Goal: Task Accomplishment & Management: Use online tool/utility

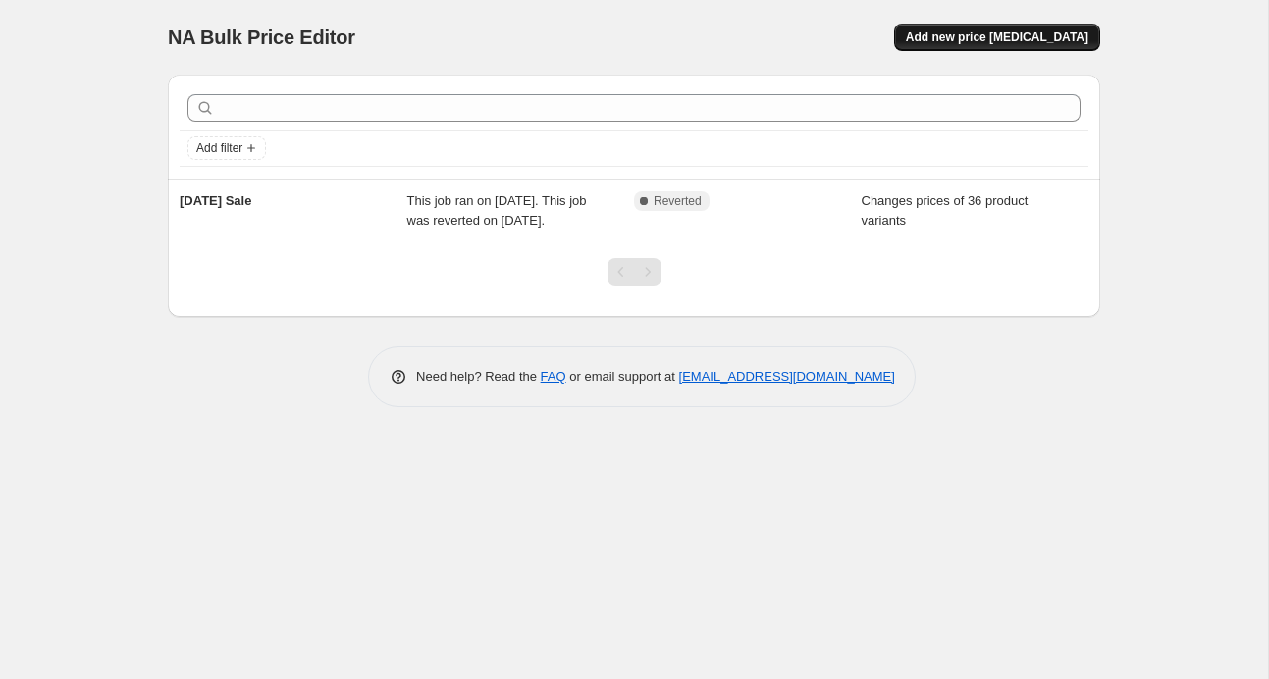
click at [983, 28] on button "Add new price [MEDICAL_DATA]" at bounding box center [997, 37] width 206 height 27
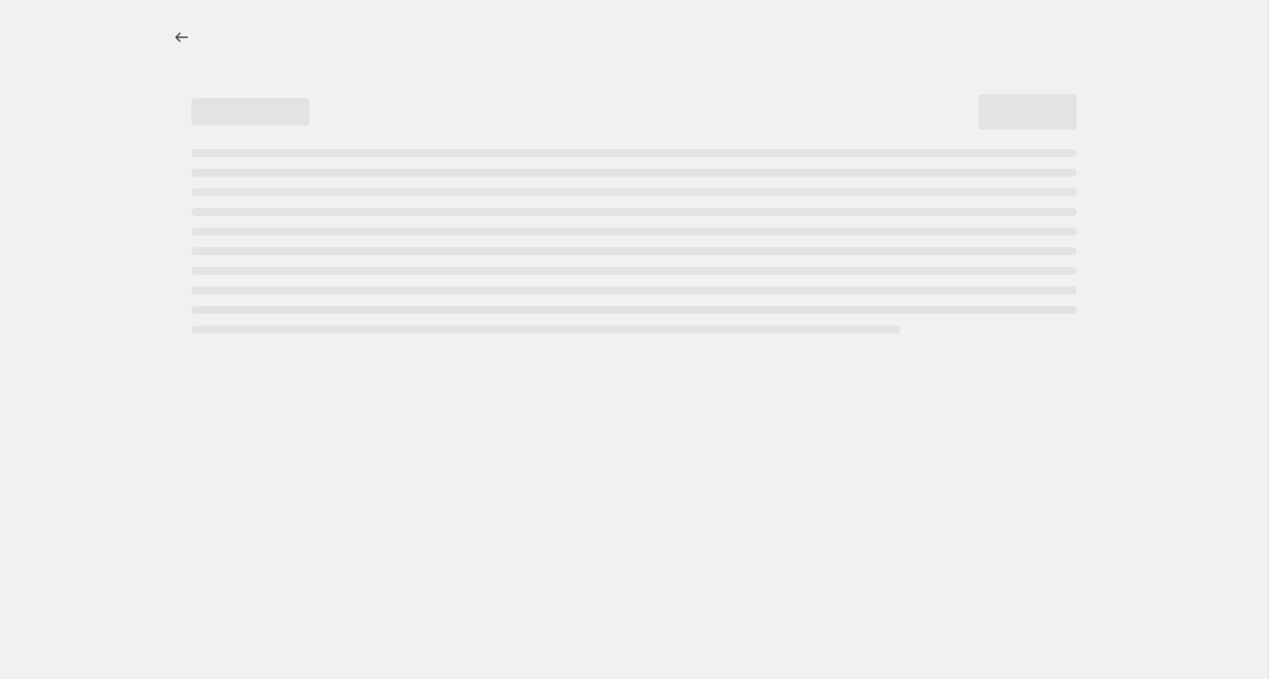
select select "percentage"
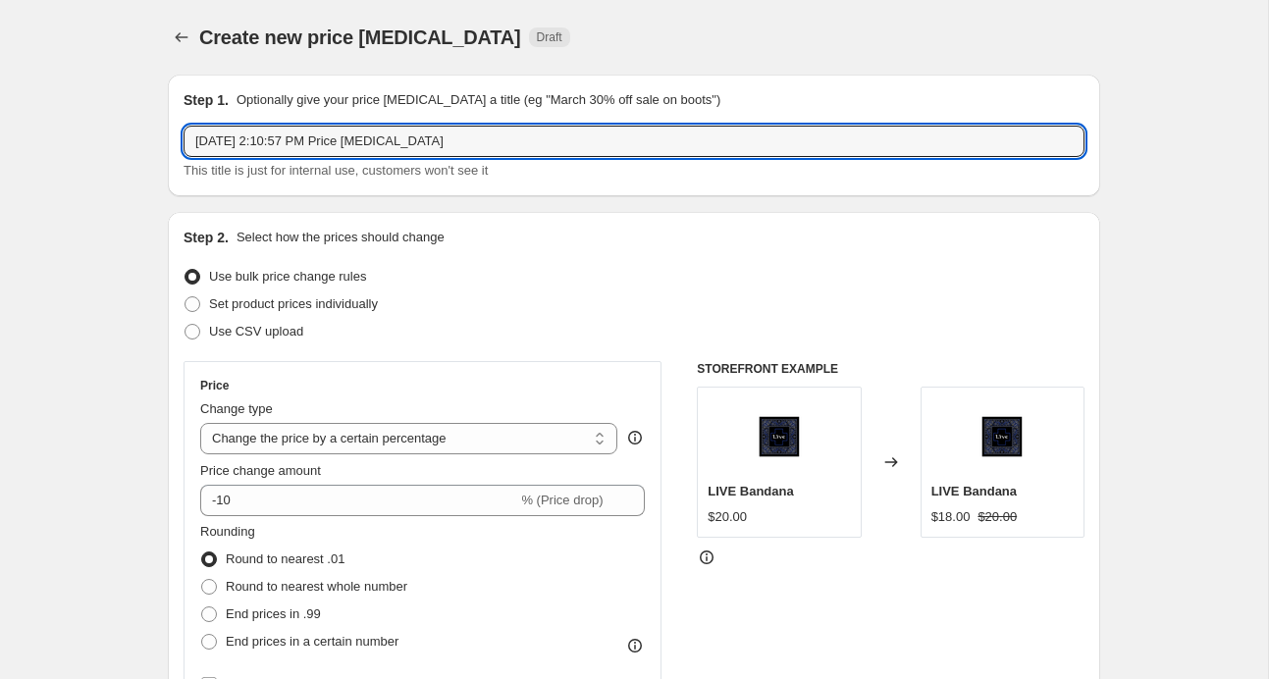
drag, startPoint x: 509, startPoint y: 149, endPoint x: 127, endPoint y: 147, distance: 382.8
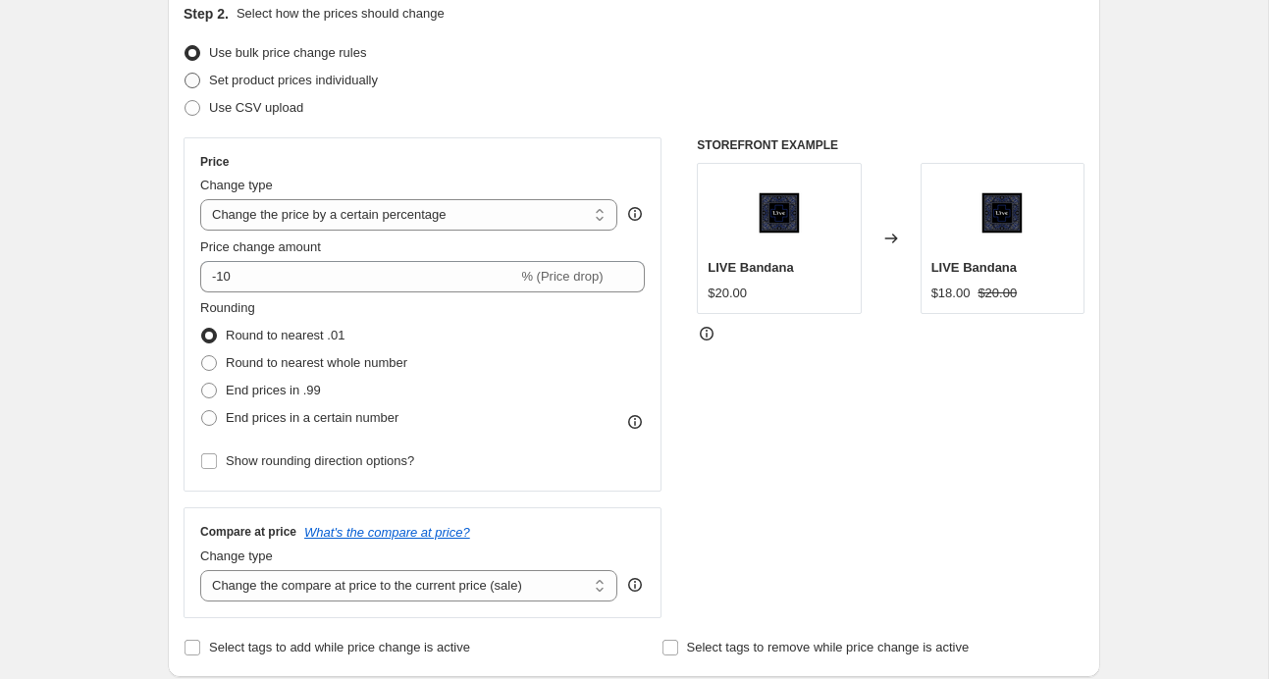
scroll to position [247, 0]
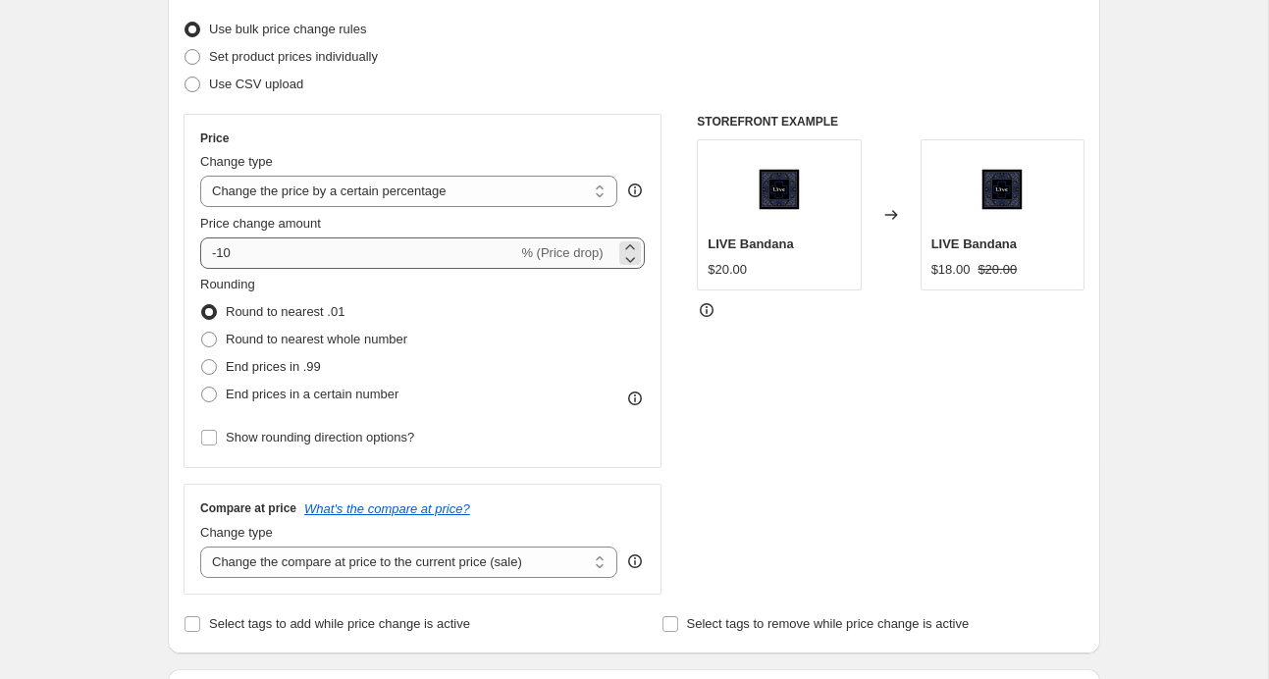
type input "Tour Merch 15% off"
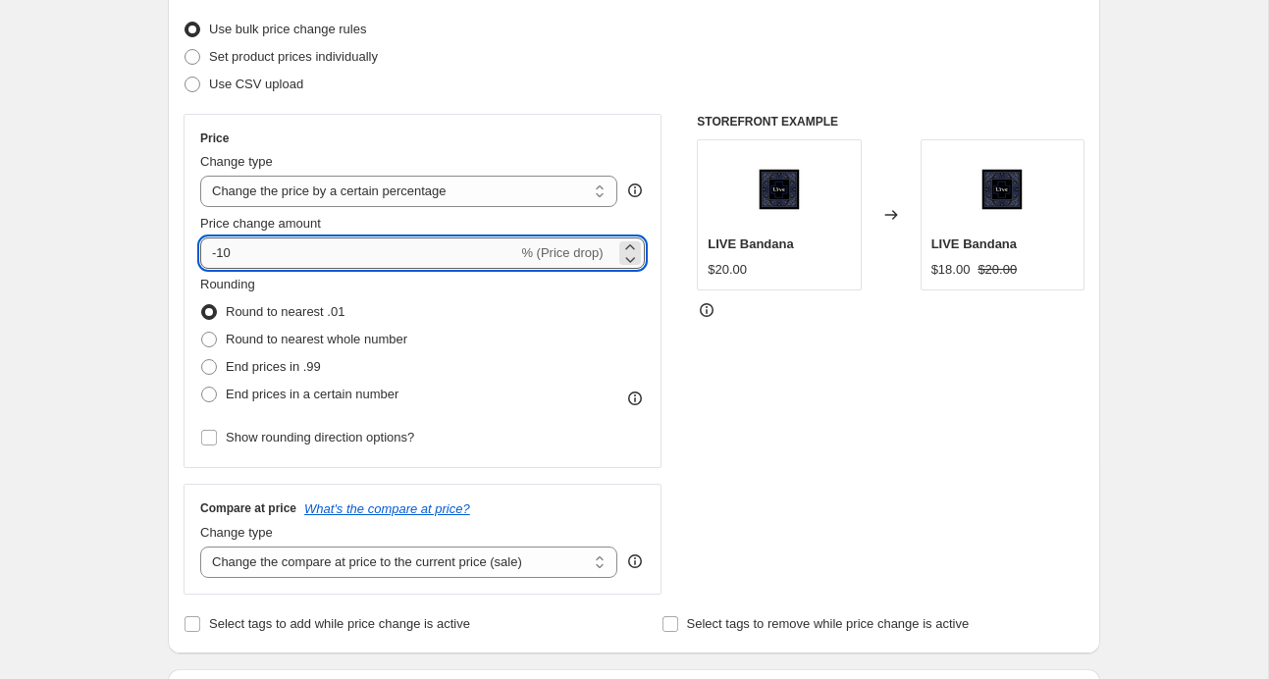
click at [357, 259] on input "-10" at bounding box center [358, 253] width 317 height 31
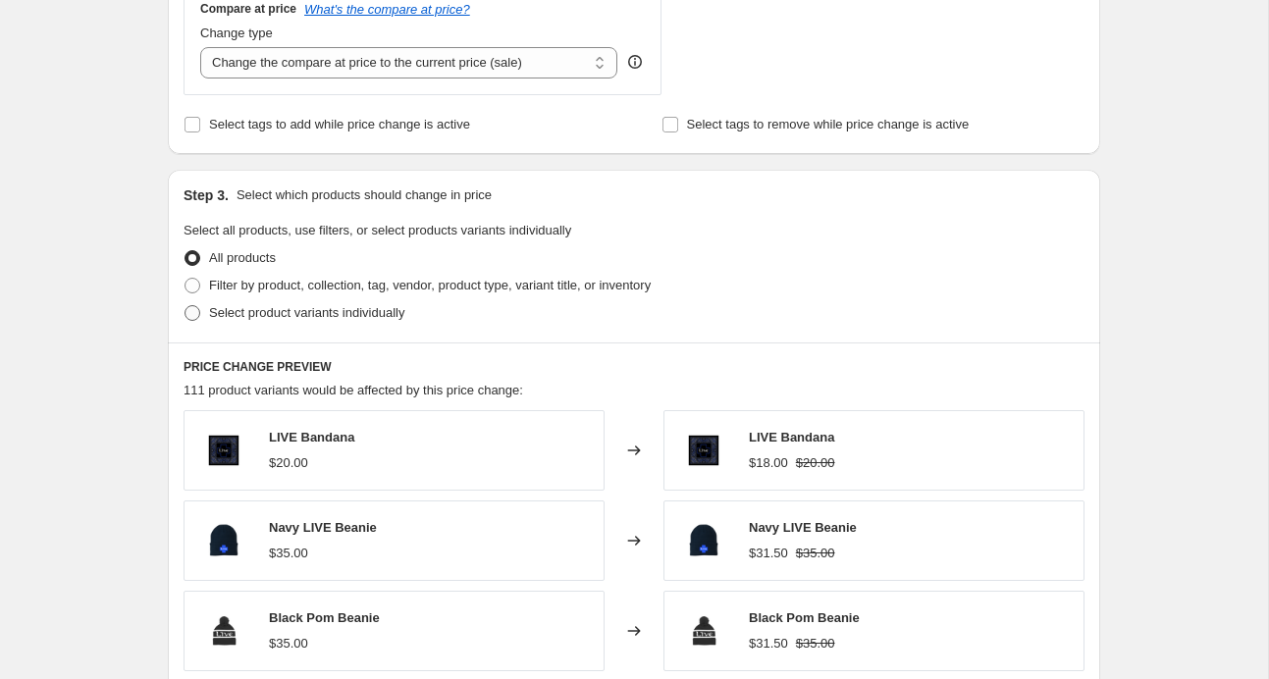
scroll to position [830, 0]
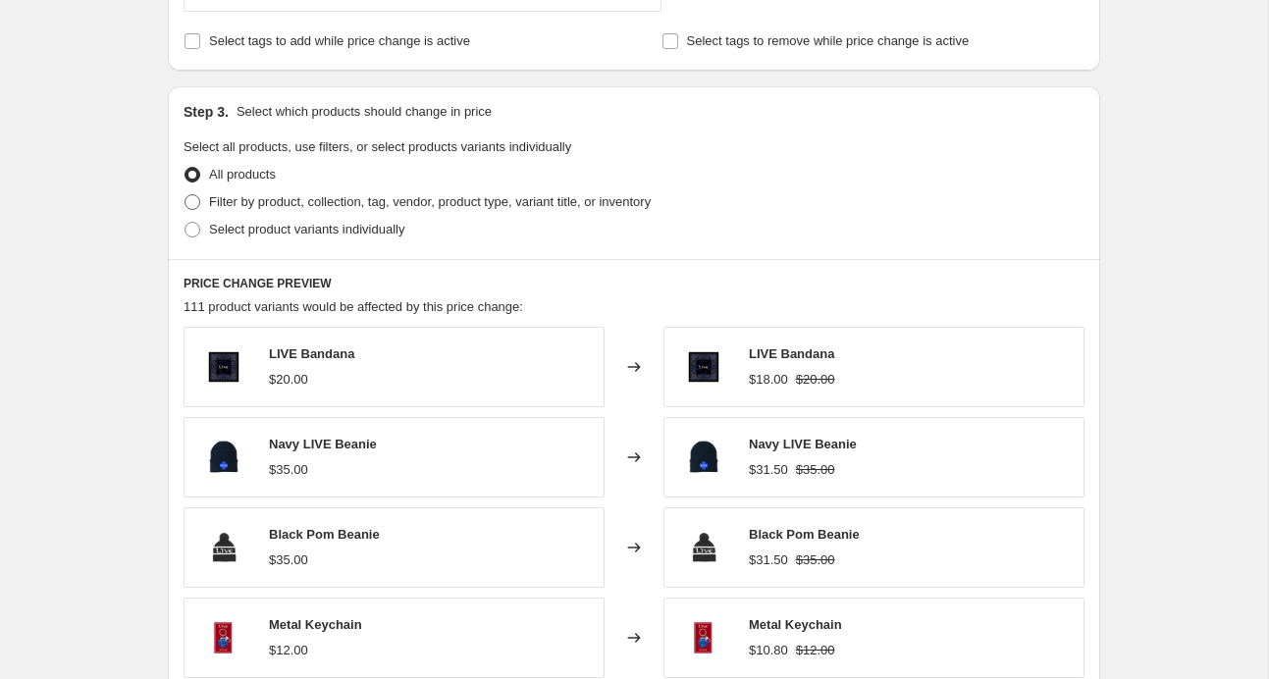
type input "-15"
click at [459, 195] on span "Filter by product, collection, tag, vendor, product type, variant title, or inv…" at bounding box center [430, 201] width 442 height 15
click at [186, 195] on input "Filter by product, collection, tag, vendor, product type, variant title, or inv…" at bounding box center [185, 194] width 1 height 1
radio input "true"
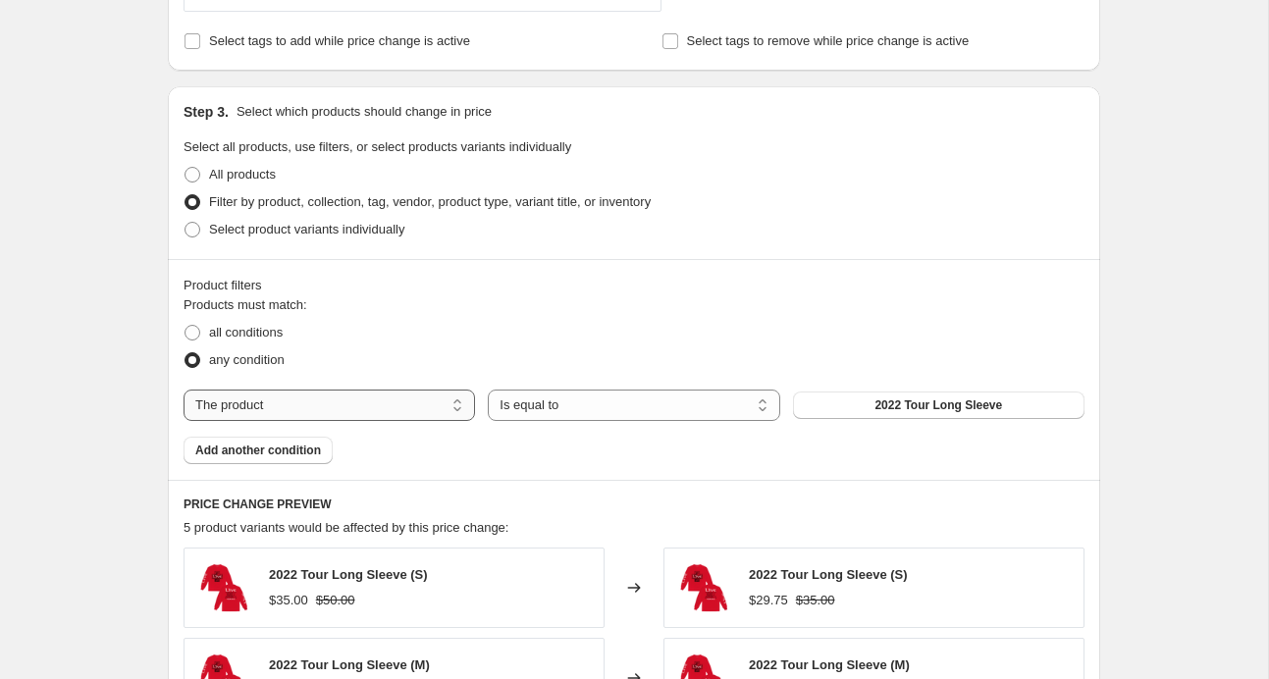
click at [381, 409] on select "The product The product's collection The product's tag The product's vendor The…" at bounding box center [330, 405] width 292 height 31
select select "collection"
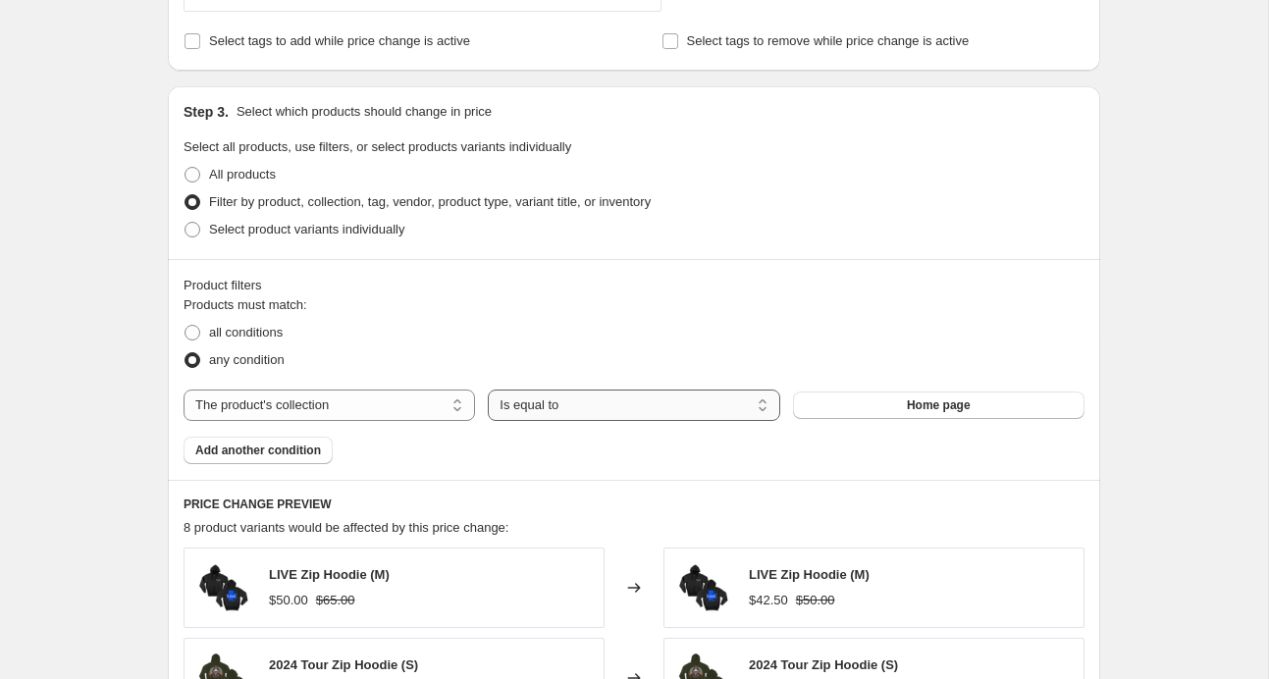
click at [546, 401] on select "Is equal to Is not equal to" at bounding box center [634, 405] width 292 height 31
click at [891, 404] on button "Home page" at bounding box center [939, 405] width 292 height 27
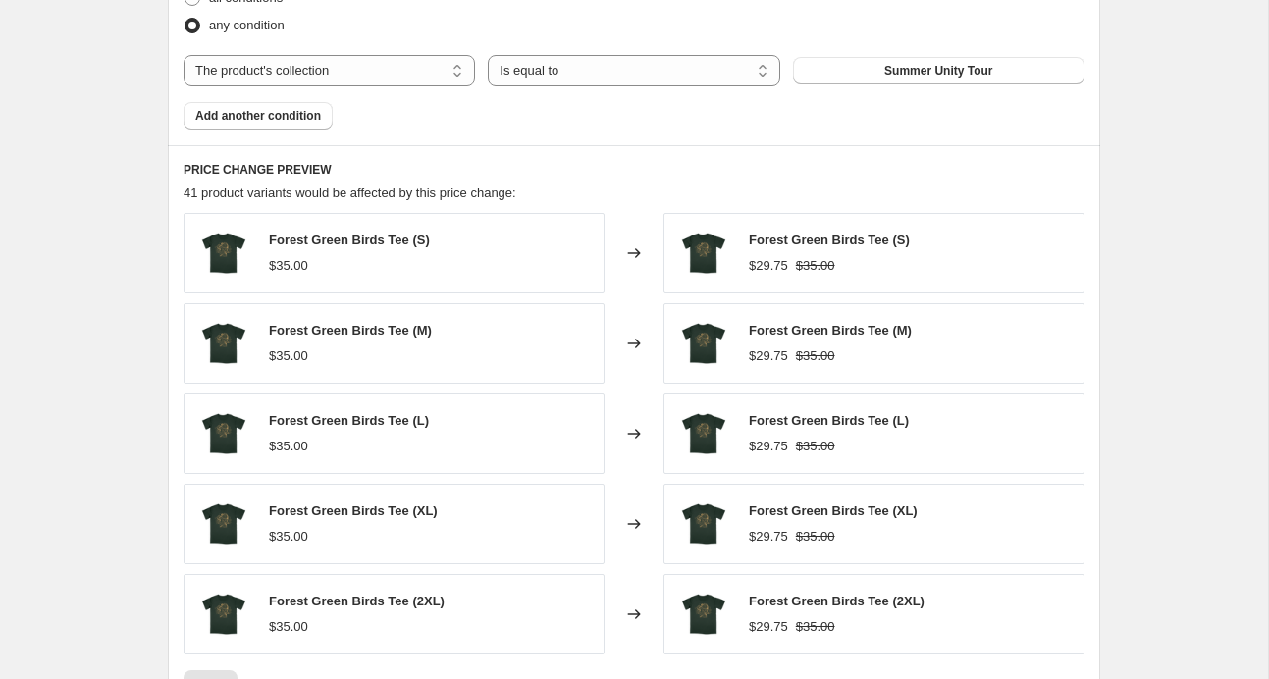
scroll to position [1453, 0]
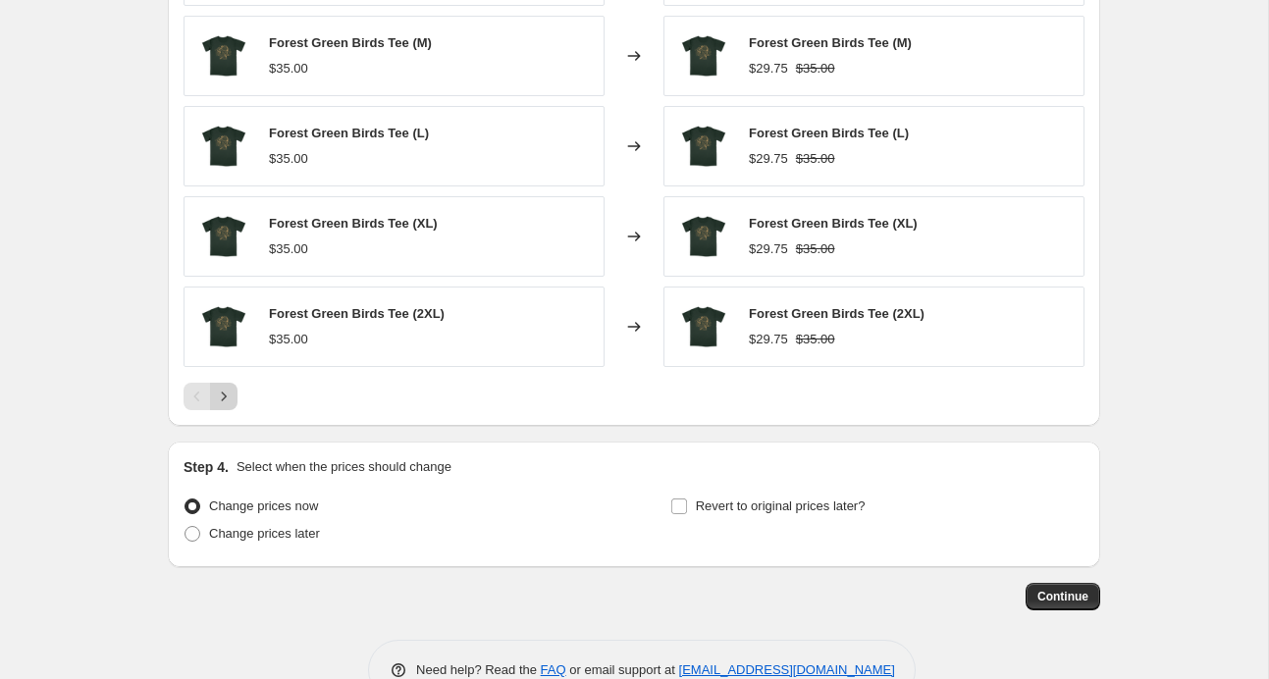
click at [226, 387] on icon "Next" at bounding box center [224, 397] width 20 height 20
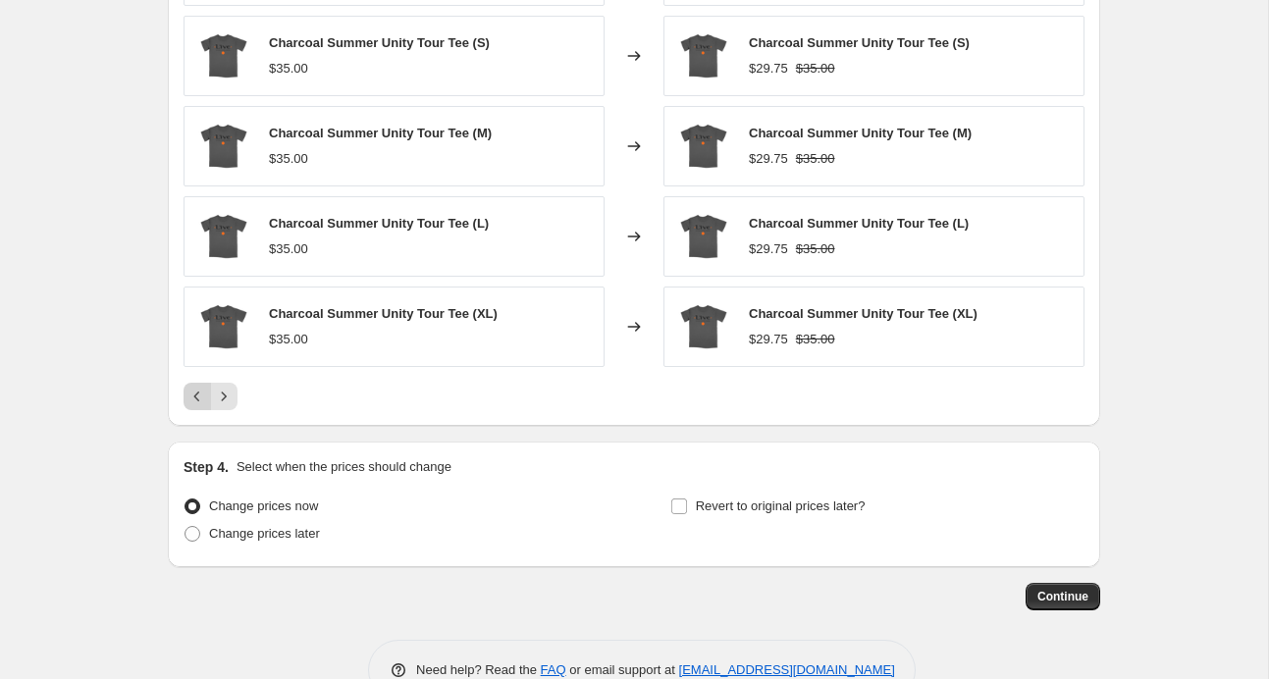
click at [193, 392] on icon "Previous" at bounding box center [197, 397] width 20 height 20
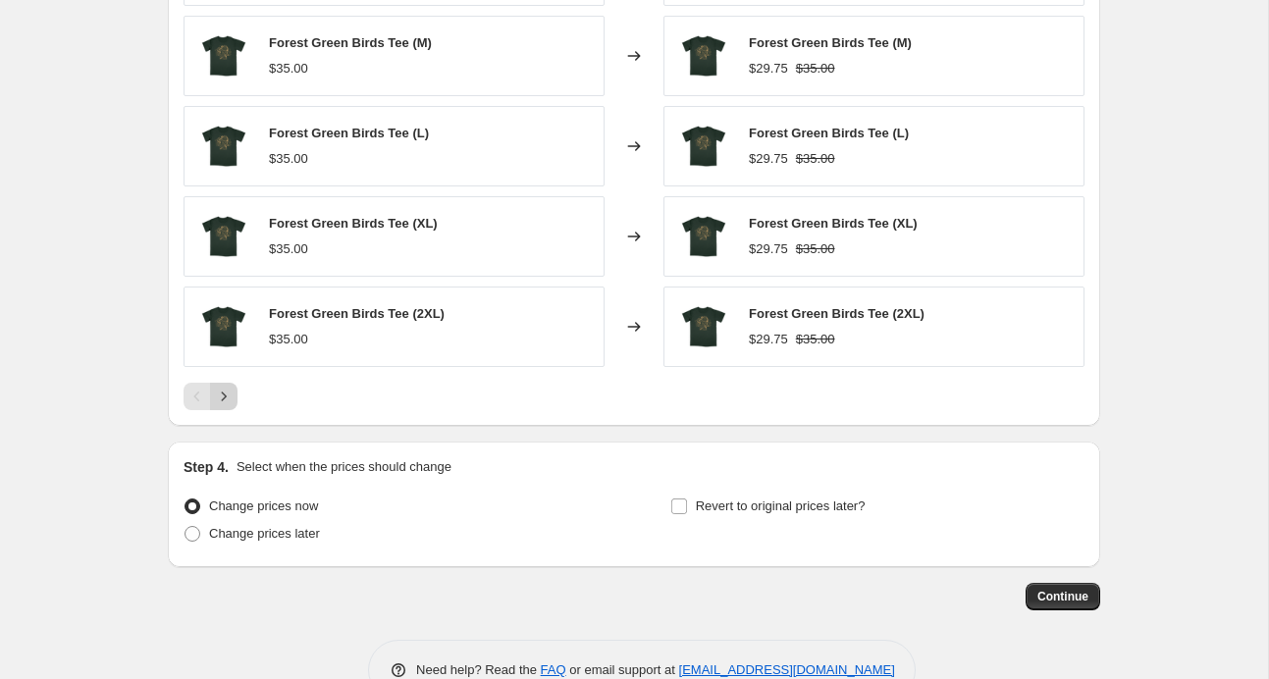
click at [229, 392] on icon "Next" at bounding box center [224, 397] width 20 height 20
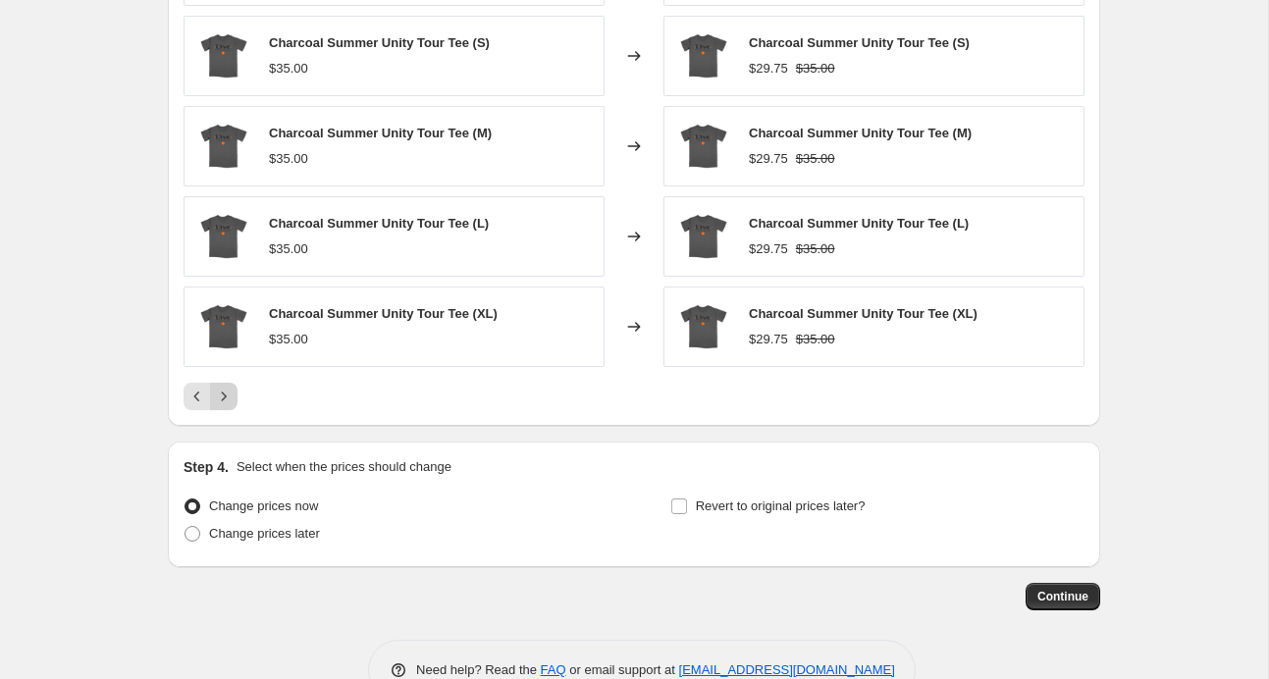
click at [229, 392] on icon "Next" at bounding box center [224, 397] width 20 height 20
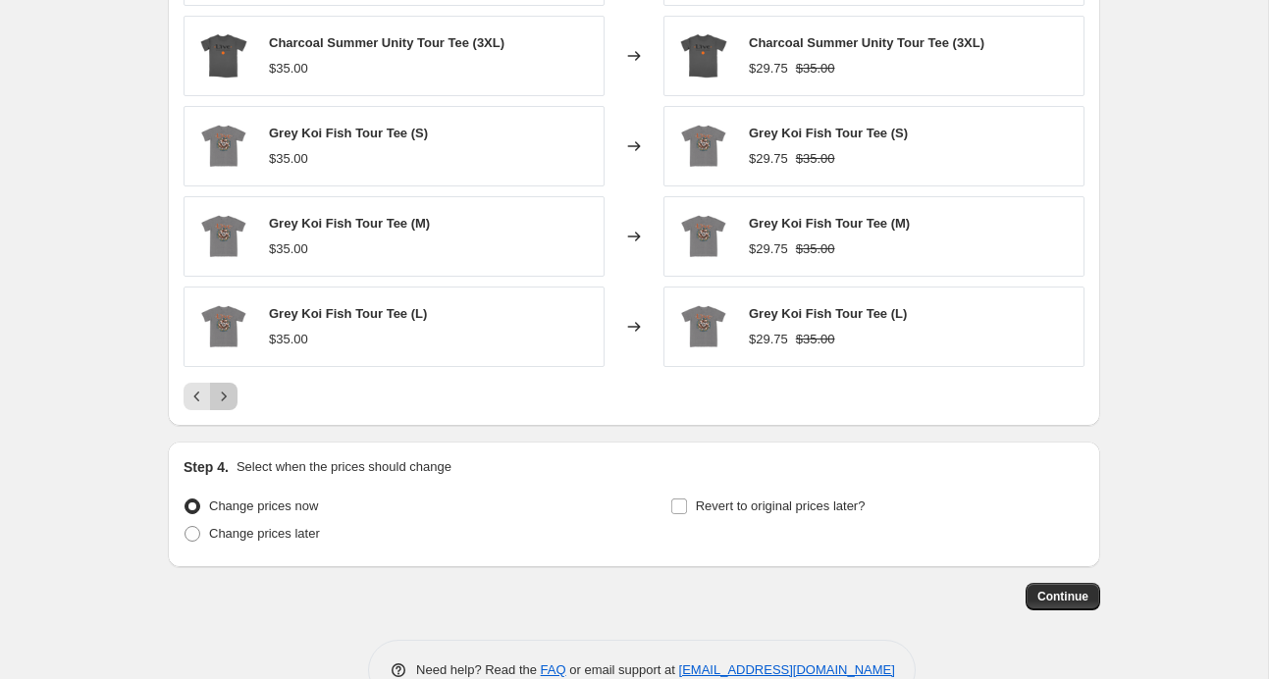
click at [229, 392] on icon "Next" at bounding box center [224, 397] width 20 height 20
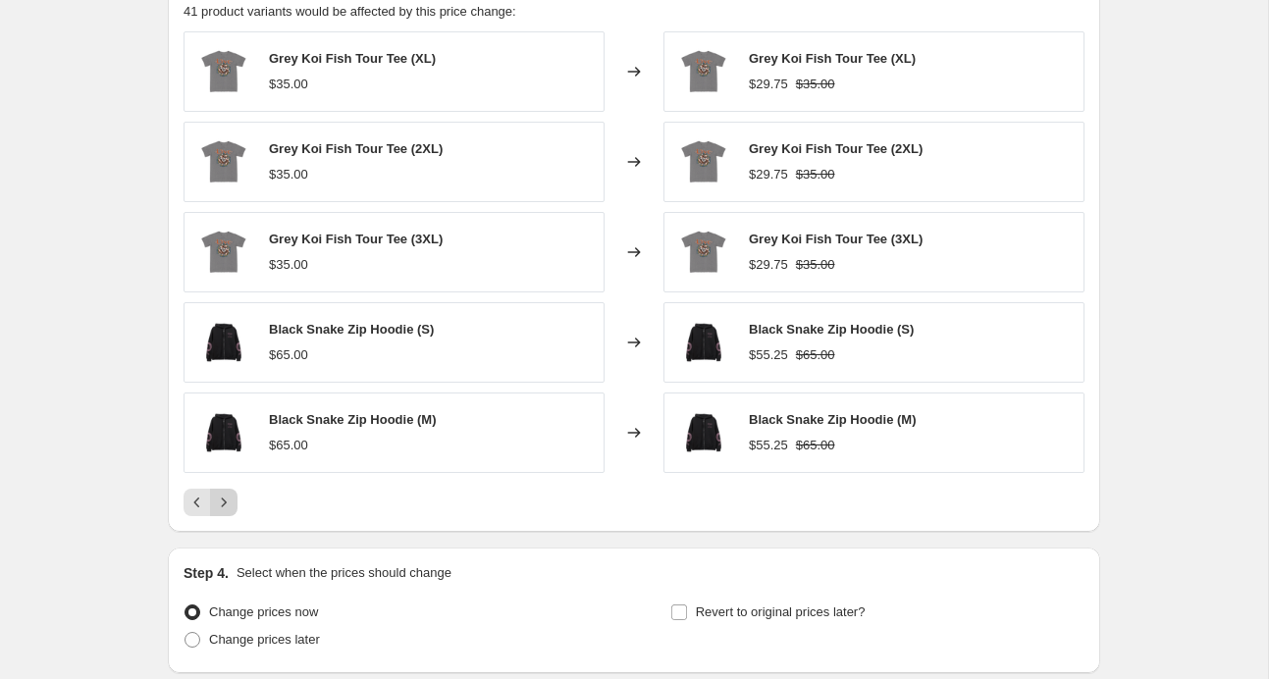
scroll to position [1345, 0]
click at [223, 501] on icon "Next" at bounding box center [224, 505] width 20 height 20
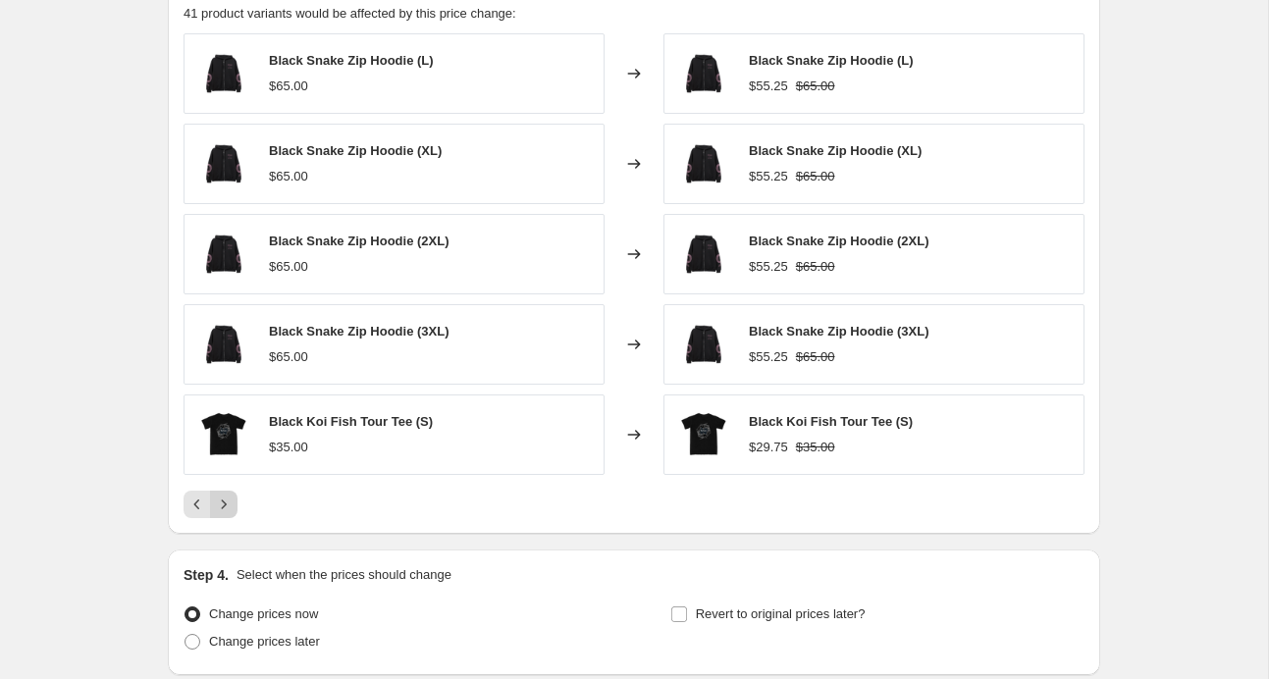
click at [223, 501] on icon "Next" at bounding box center [224, 505] width 20 height 20
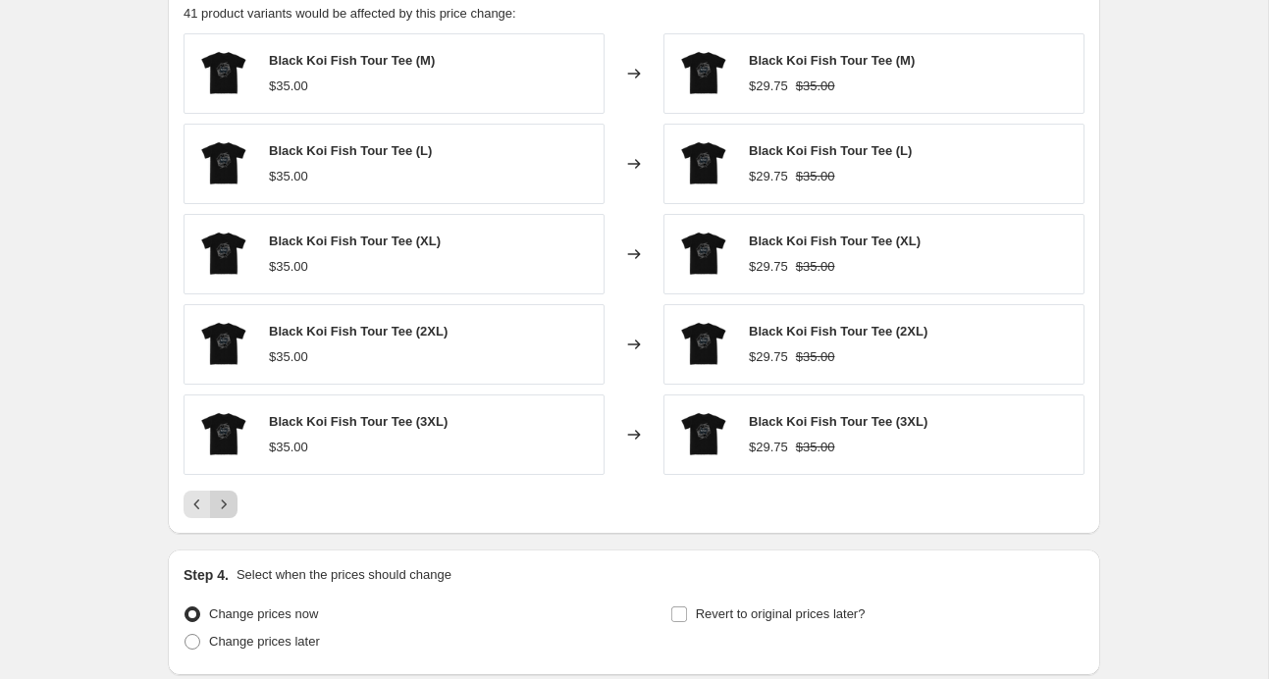
click at [223, 501] on icon "Next" at bounding box center [224, 505] width 20 height 20
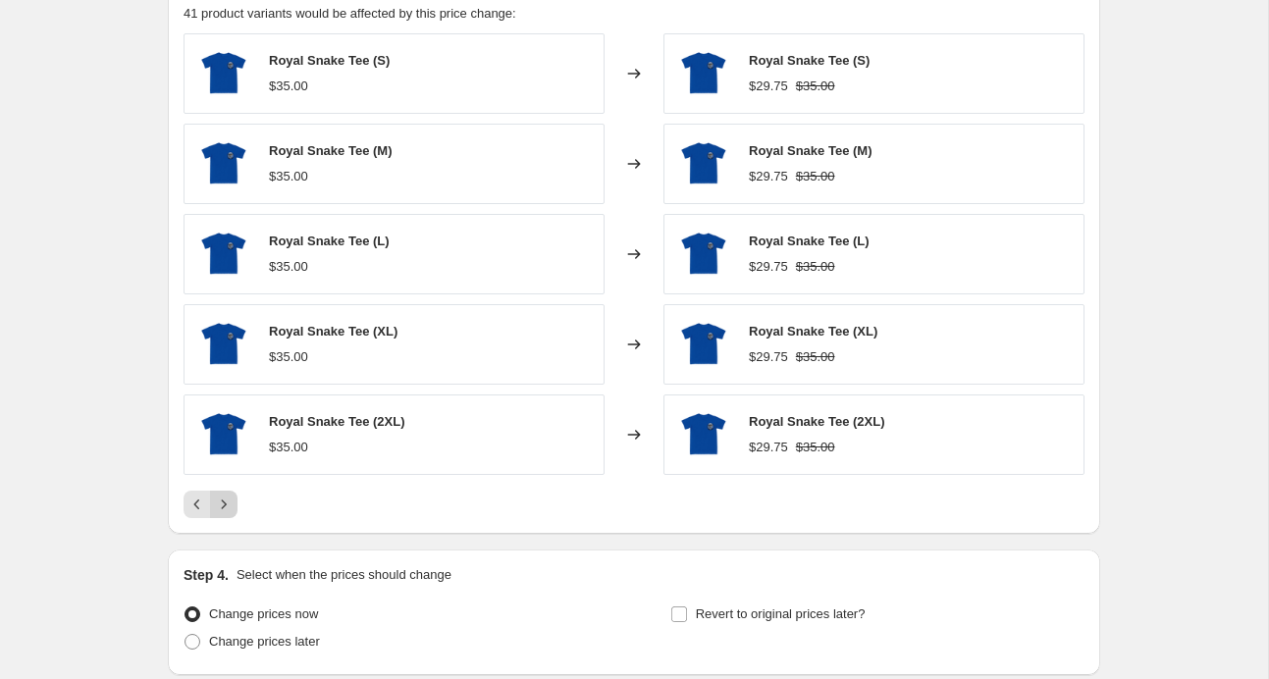
click at [223, 501] on icon "Next" at bounding box center [224, 504] width 5 height 9
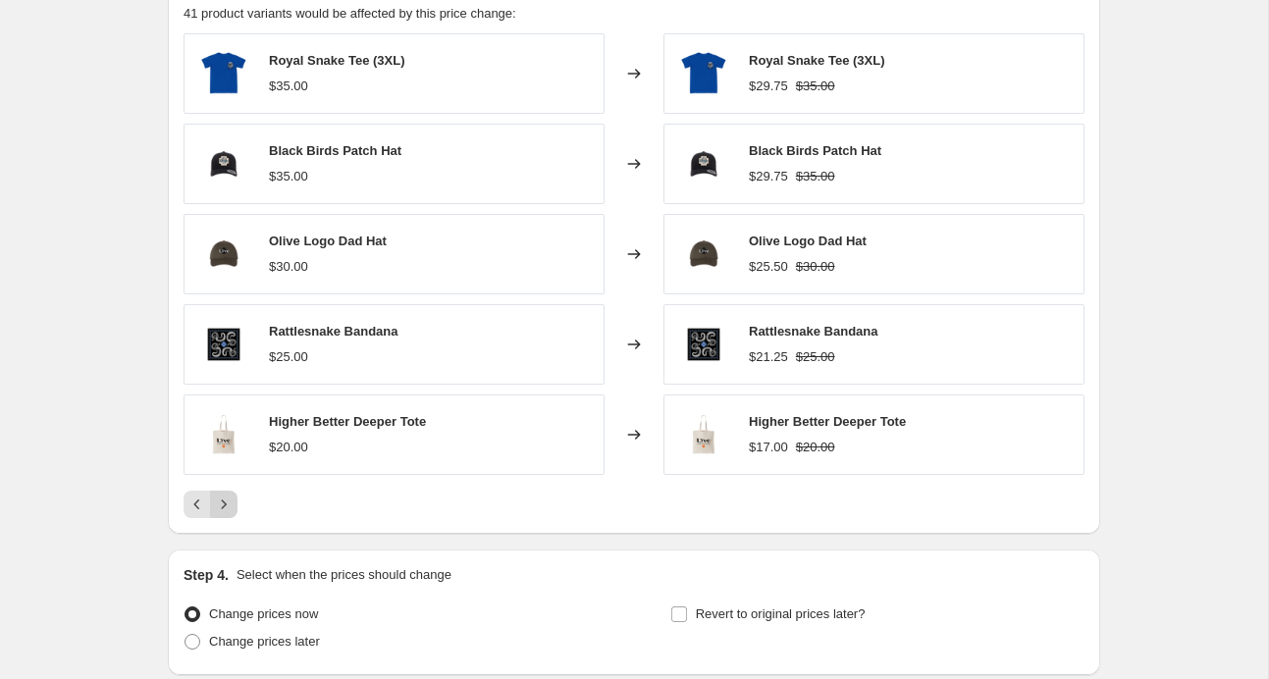
click at [222, 501] on icon "Next" at bounding box center [224, 504] width 5 height 9
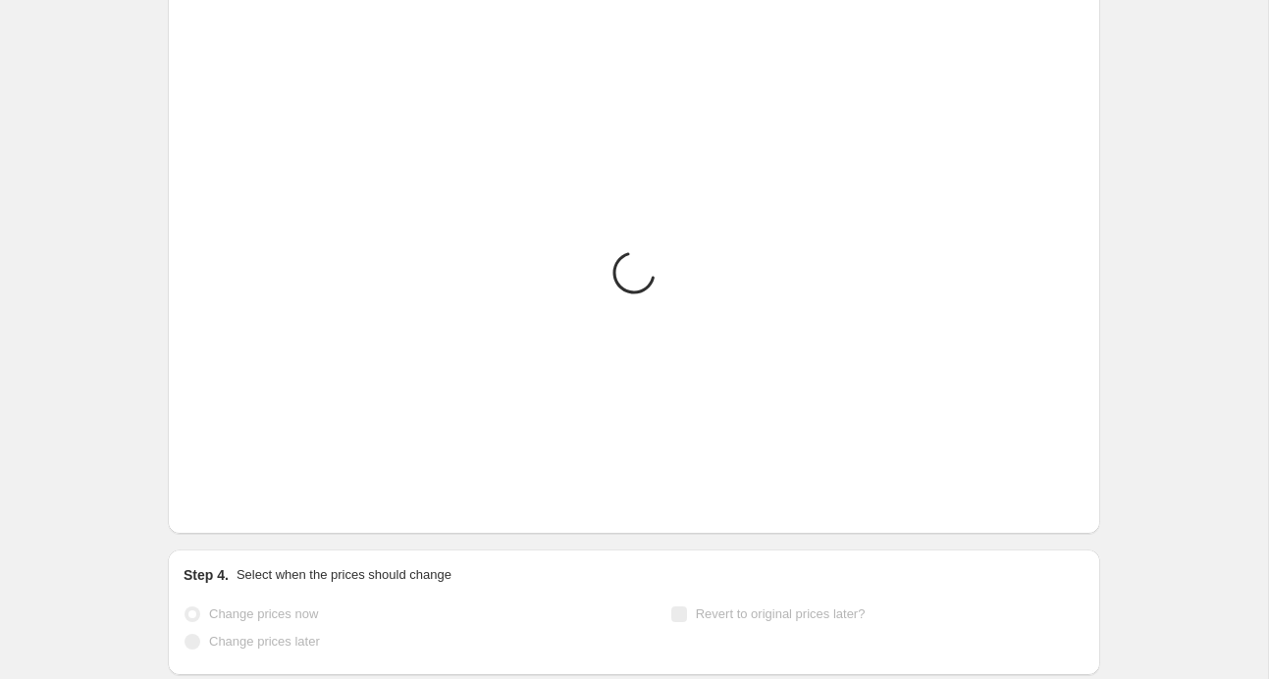
scroll to position [1137, 0]
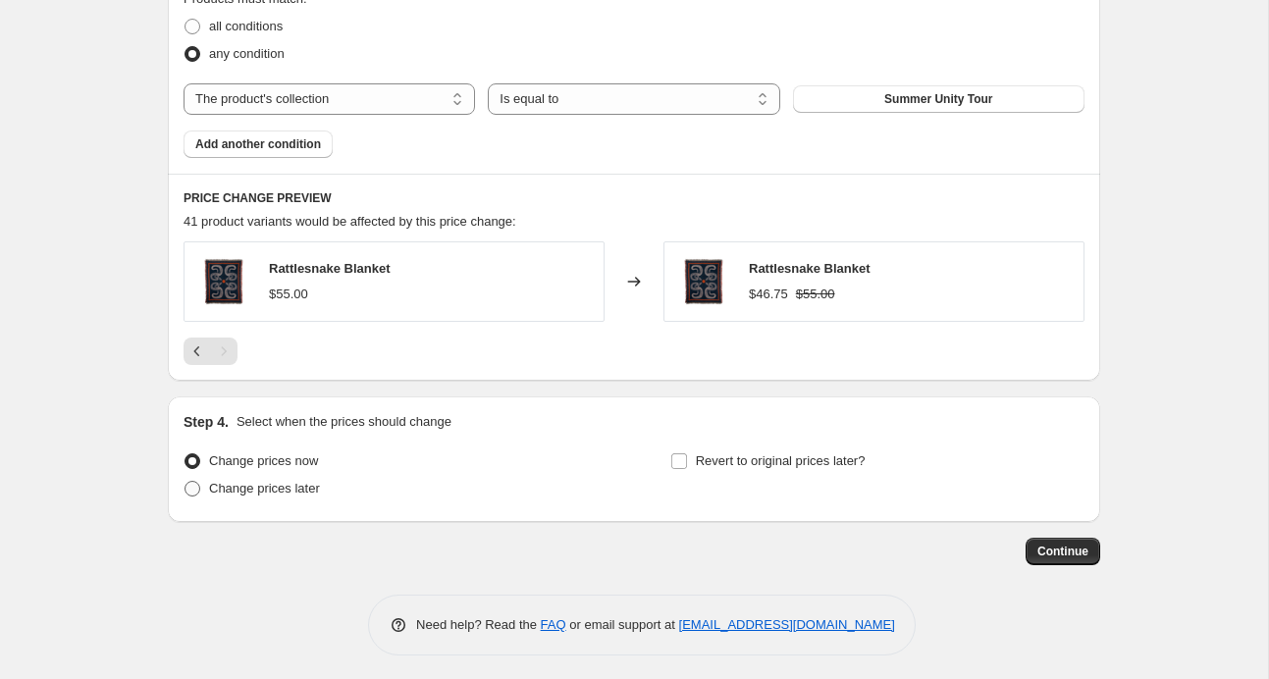
click at [283, 485] on span "Change prices later" at bounding box center [264, 488] width 111 height 15
click at [186, 482] on input "Change prices later" at bounding box center [185, 481] width 1 height 1
radio input "true"
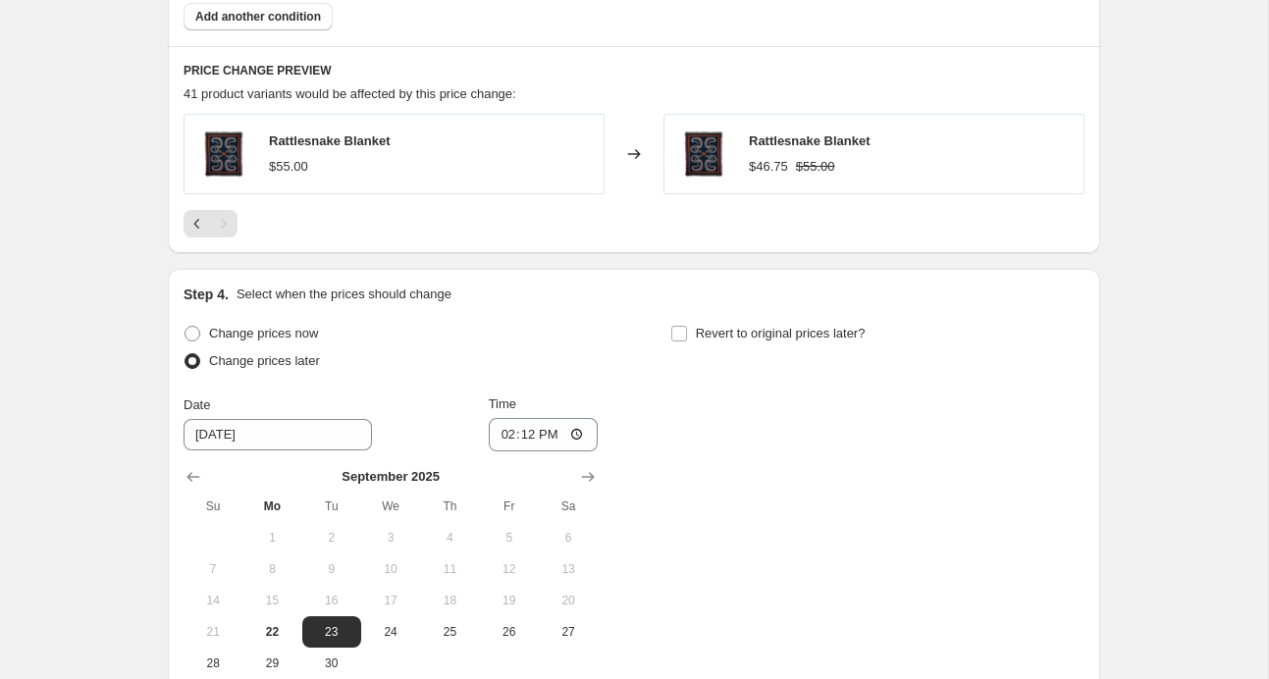
scroll to position [1437, 0]
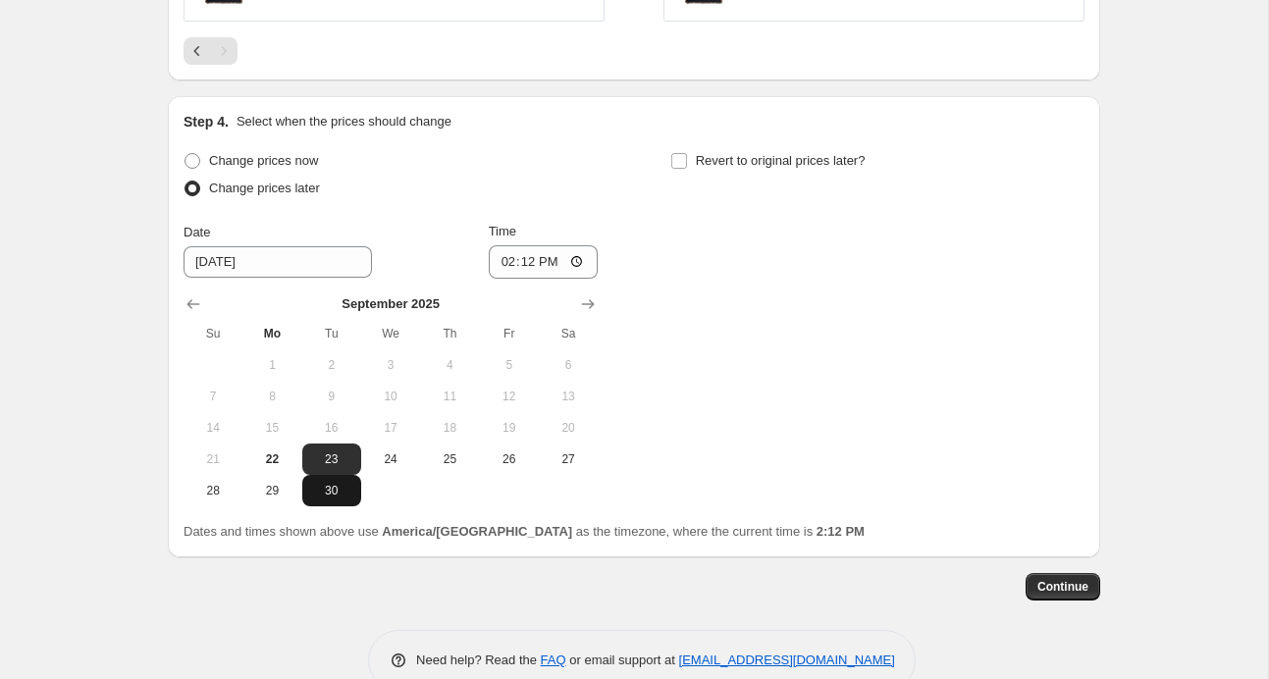
click at [337, 485] on span "30" at bounding box center [331, 491] width 43 height 16
type input "[DATE]"
click at [587, 265] on input "14:12" at bounding box center [544, 261] width 110 height 33
type input "00:00"
click at [579, 260] on input "00:00" at bounding box center [544, 261] width 110 height 33
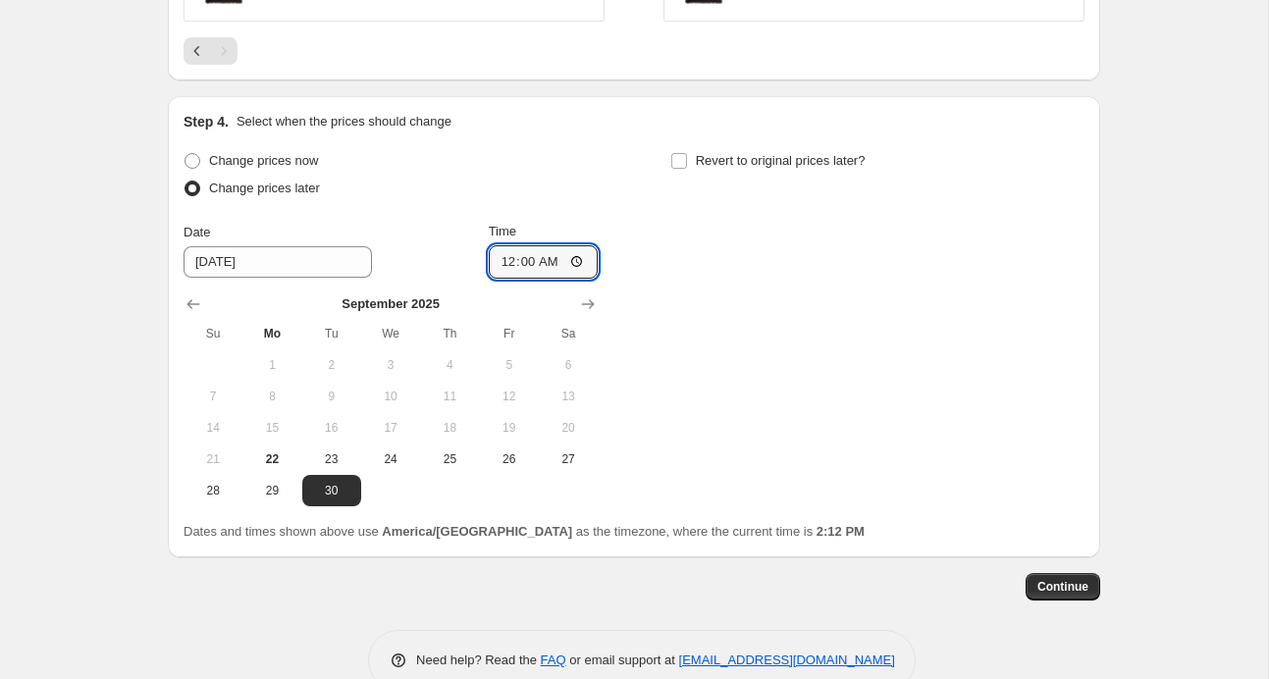
click at [665, 239] on div "Change prices now Change prices later Date [DATE] Time 00:00 [DATE] Su Mo Tu We…" at bounding box center [634, 326] width 901 height 359
click at [1048, 586] on span "Continue" at bounding box center [1063, 587] width 51 height 16
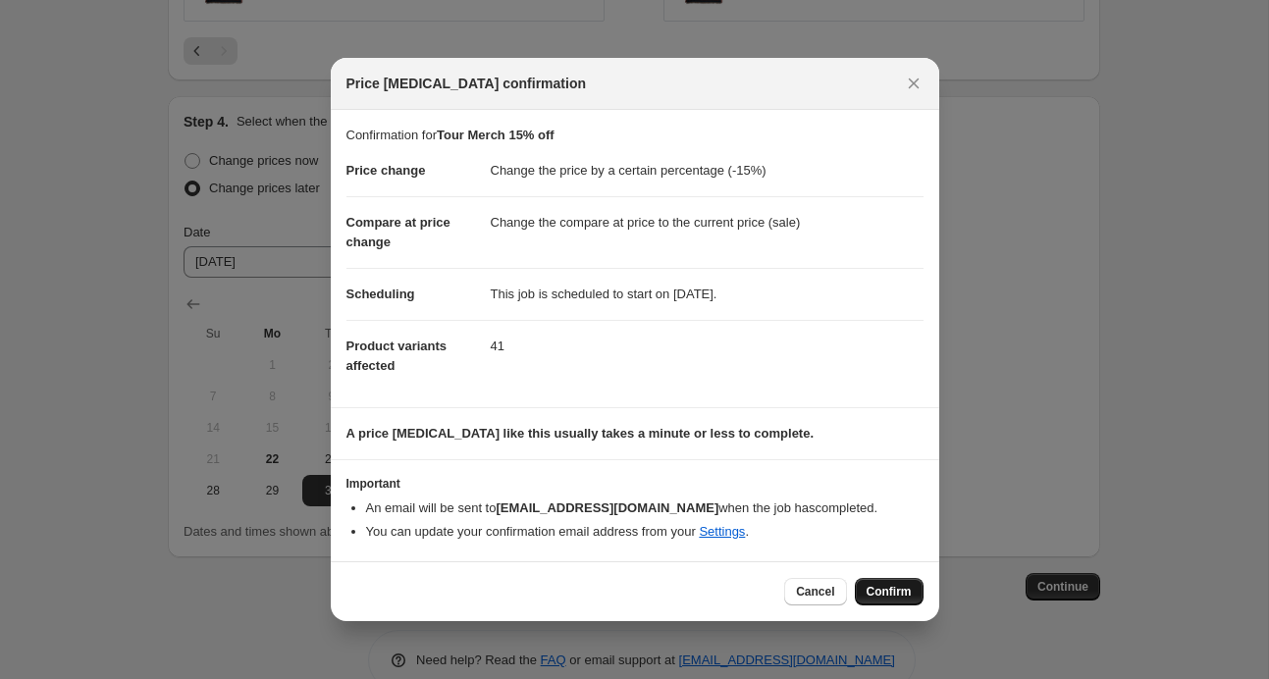
click at [869, 595] on span "Confirm" at bounding box center [889, 592] width 45 height 16
